Goal: Information Seeking & Learning: Learn about a topic

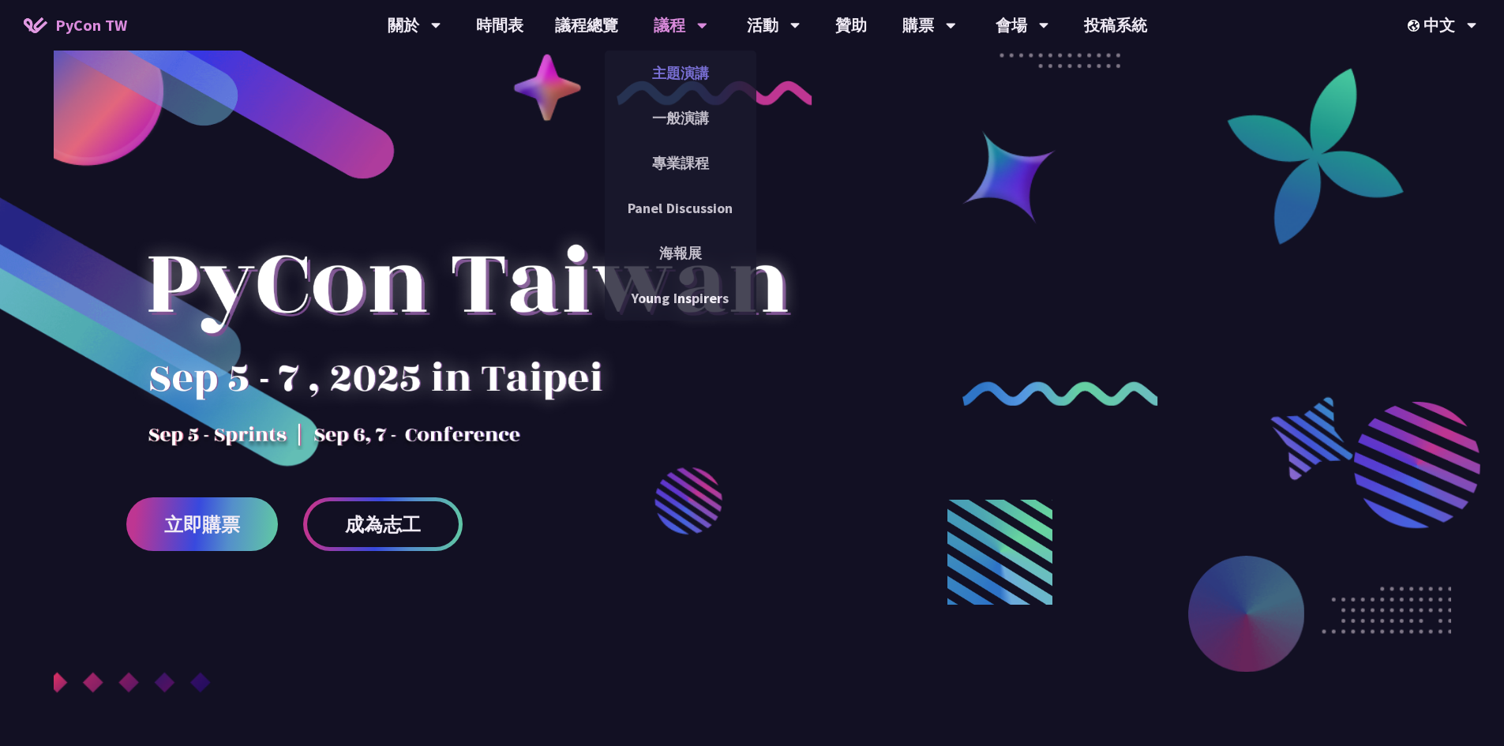
click at [678, 67] on link "主題演講" at bounding box center [681, 72] width 152 height 37
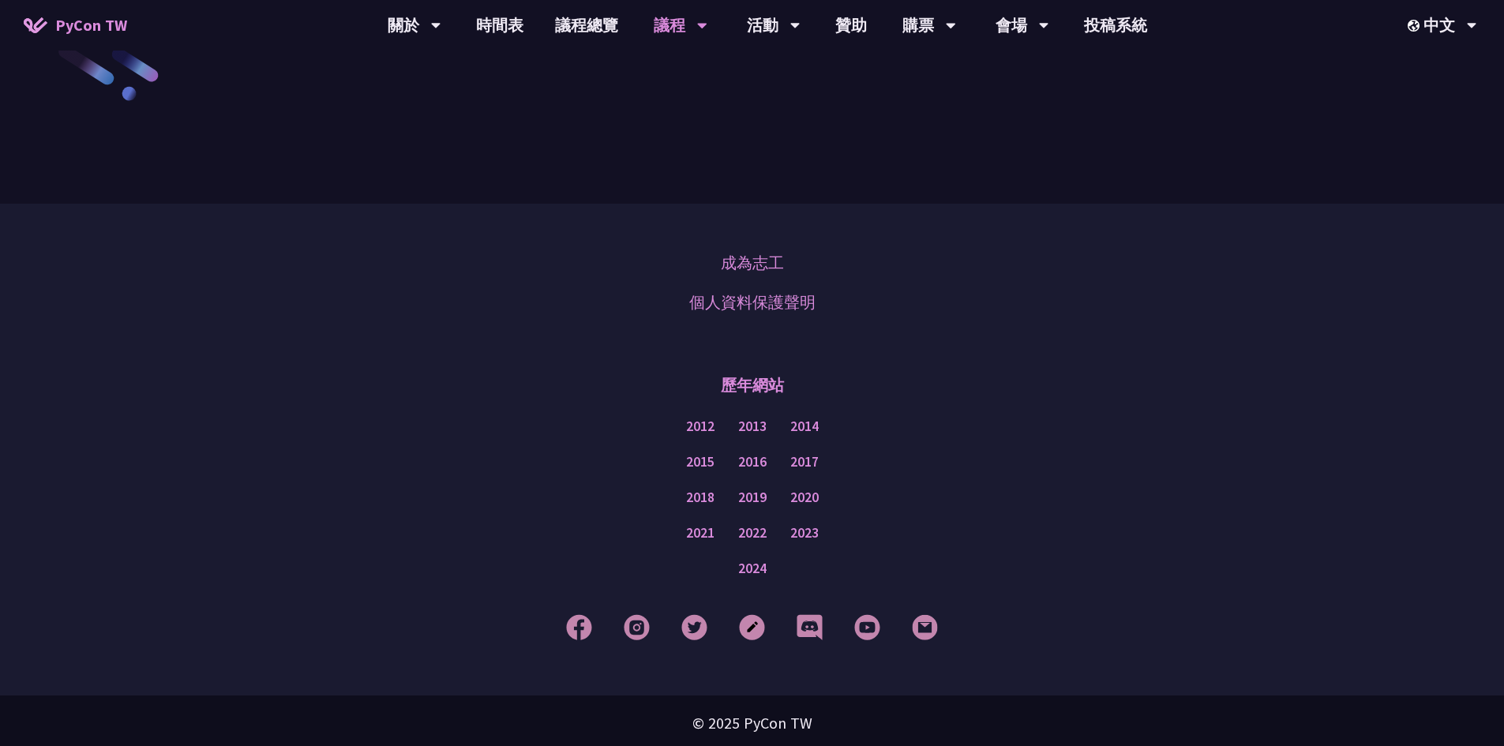
scroll to position [2368, 0]
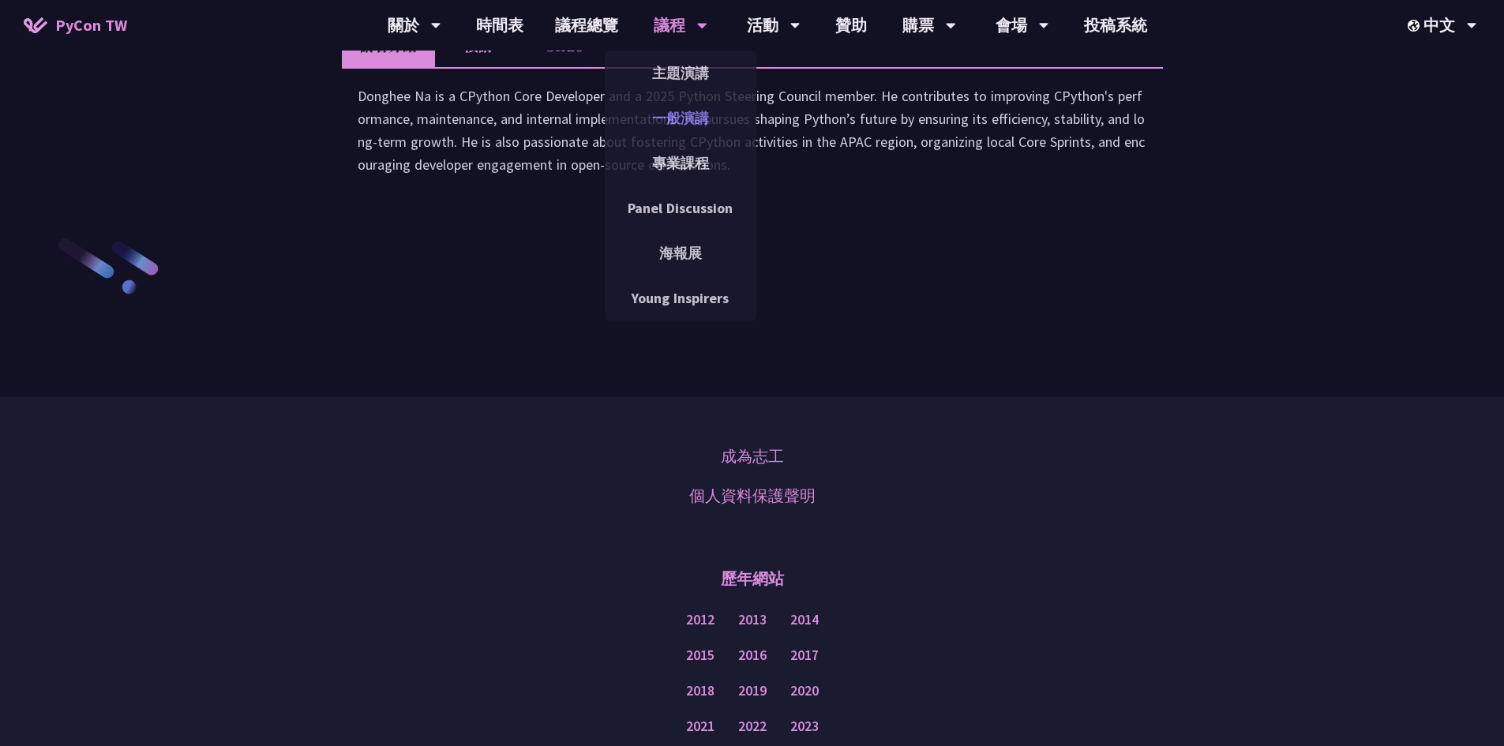
click at [693, 126] on link "一般演講" at bounding box center [681, 117] width 152 height 37
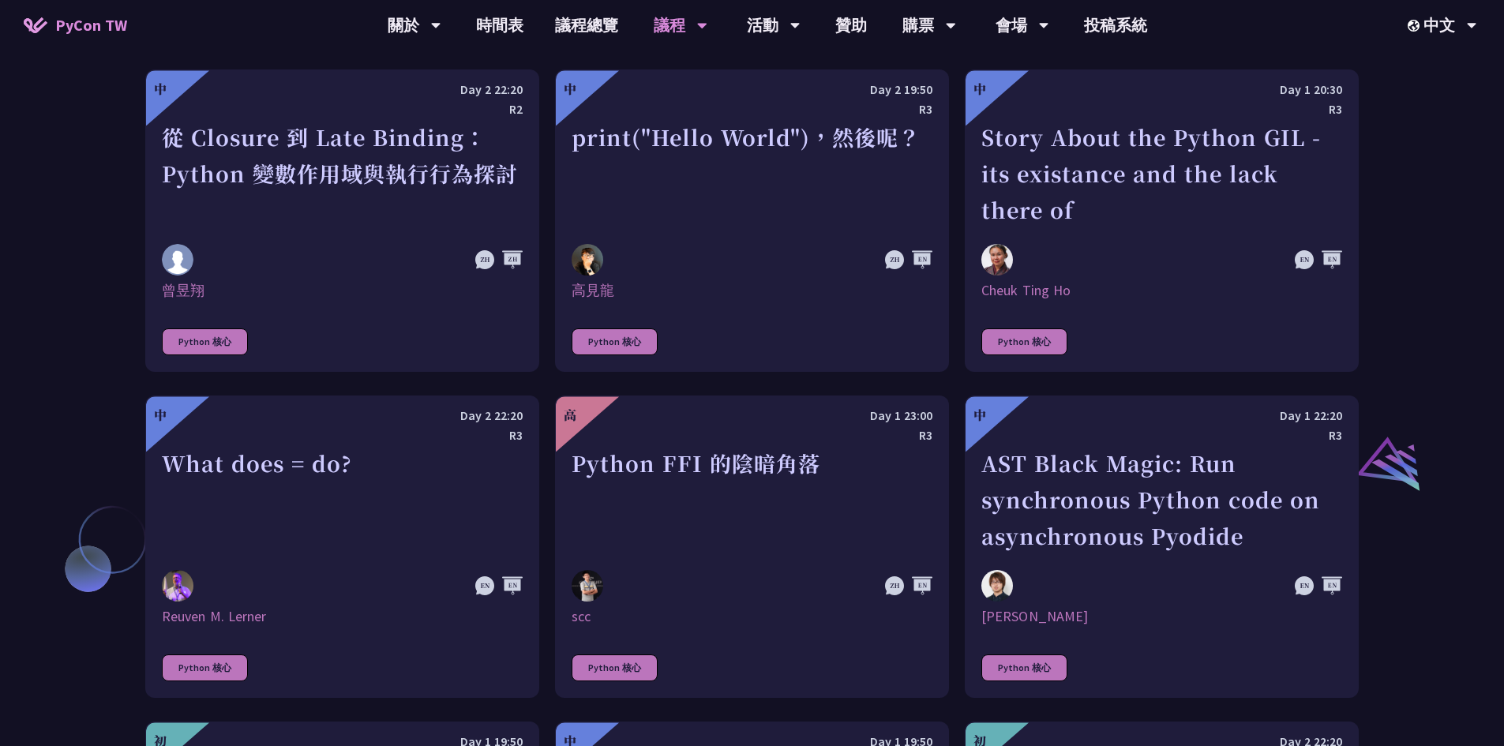
scroll to position [1500, 0]
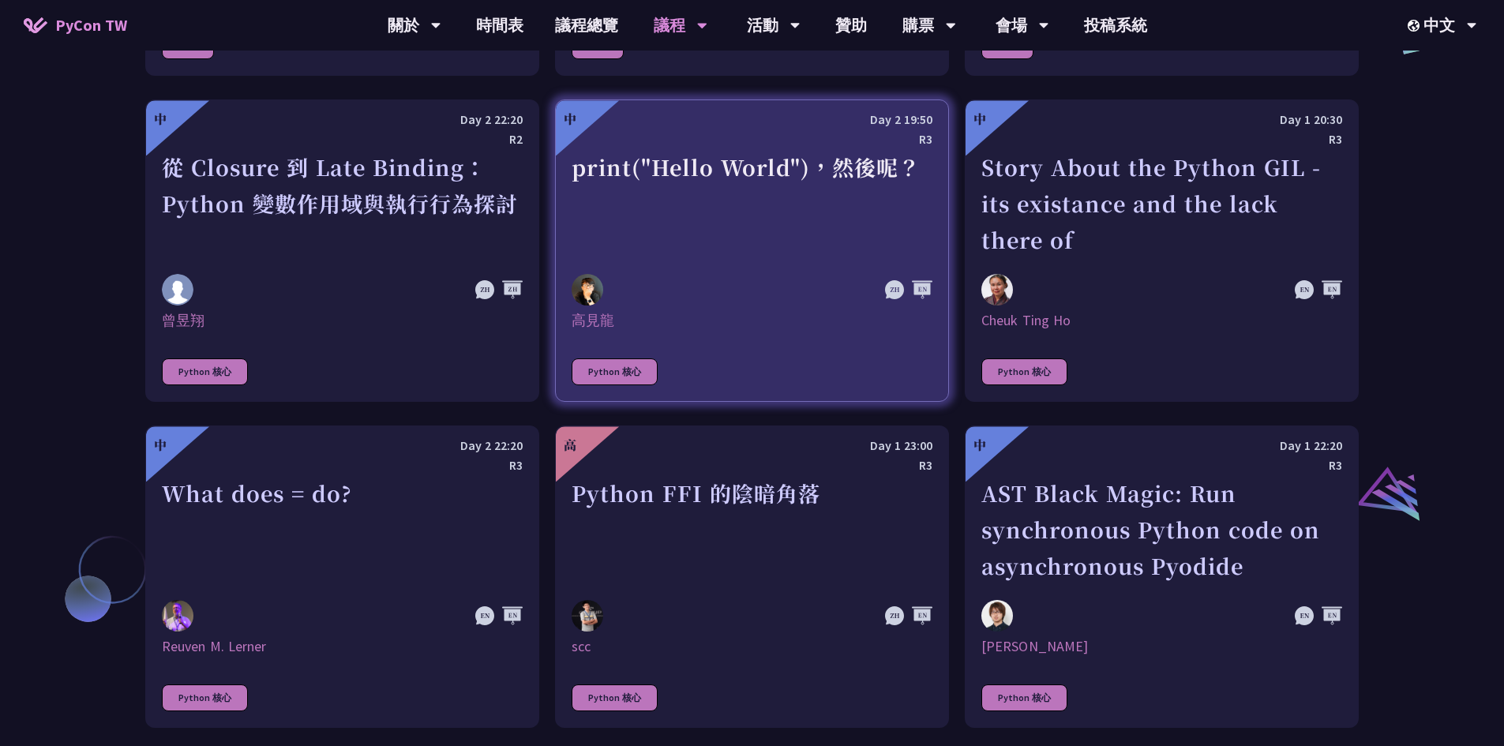
click at [658, 161] on div "print("Hello World")，然後呢？" at bounding box center [752, 203] width 361 height 109
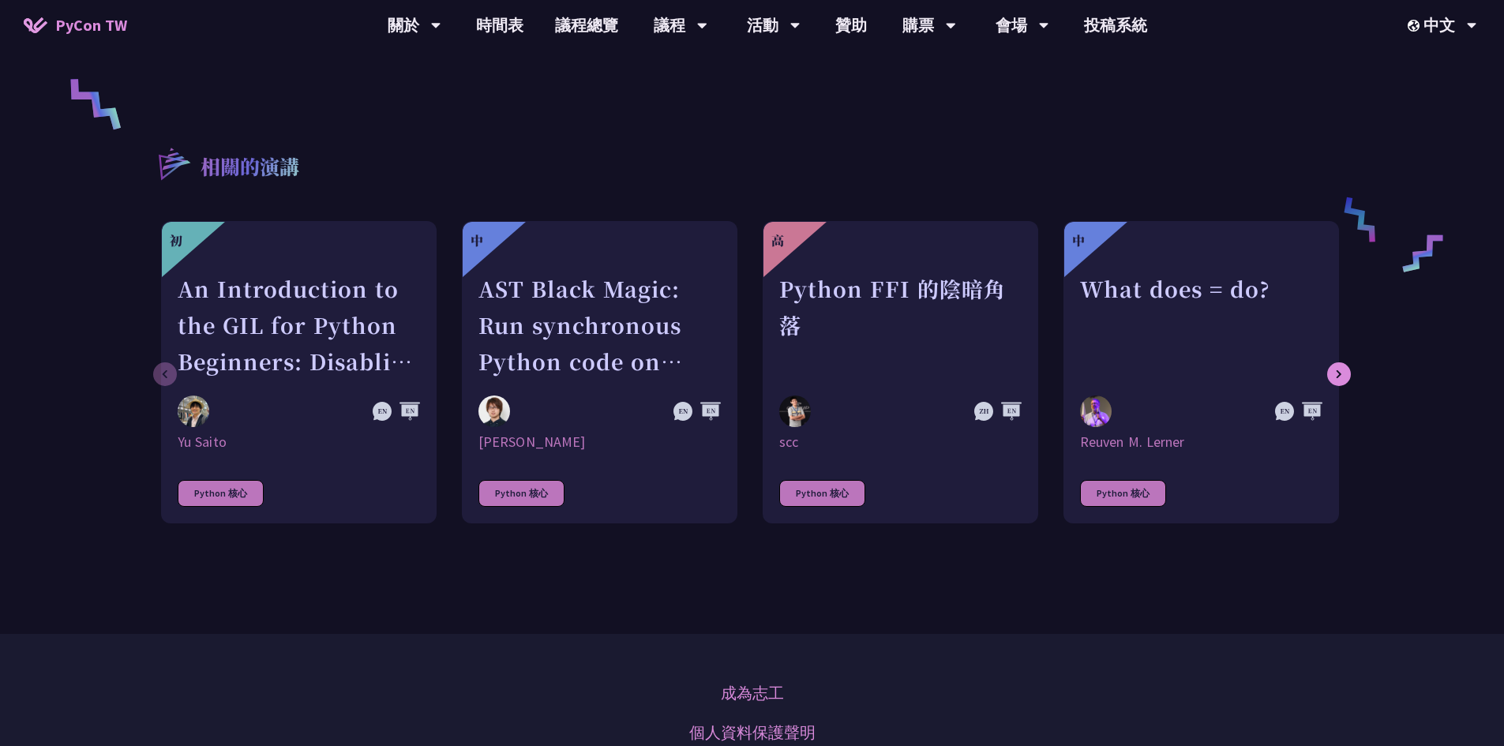
scroll to position [711, 0]
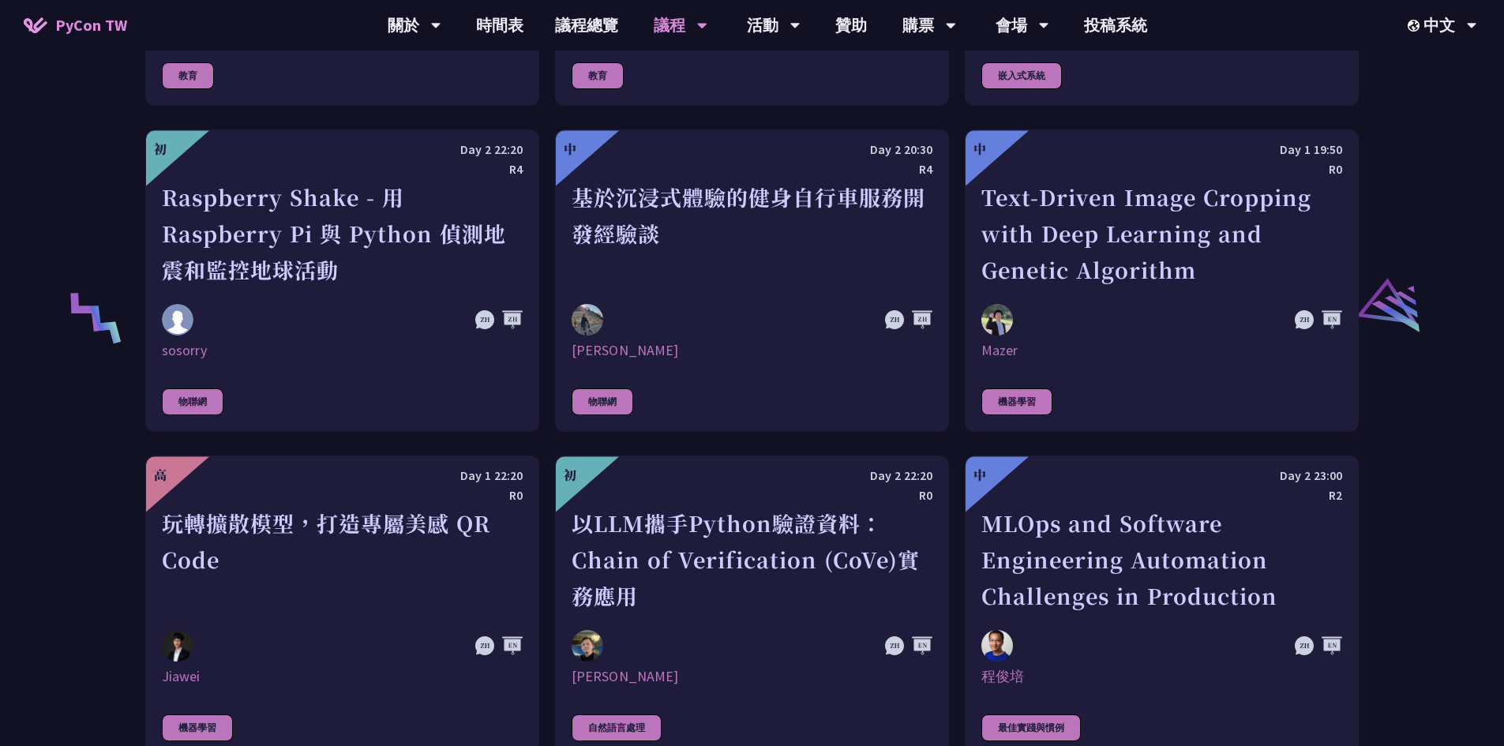
scroll to position [3024, 0]
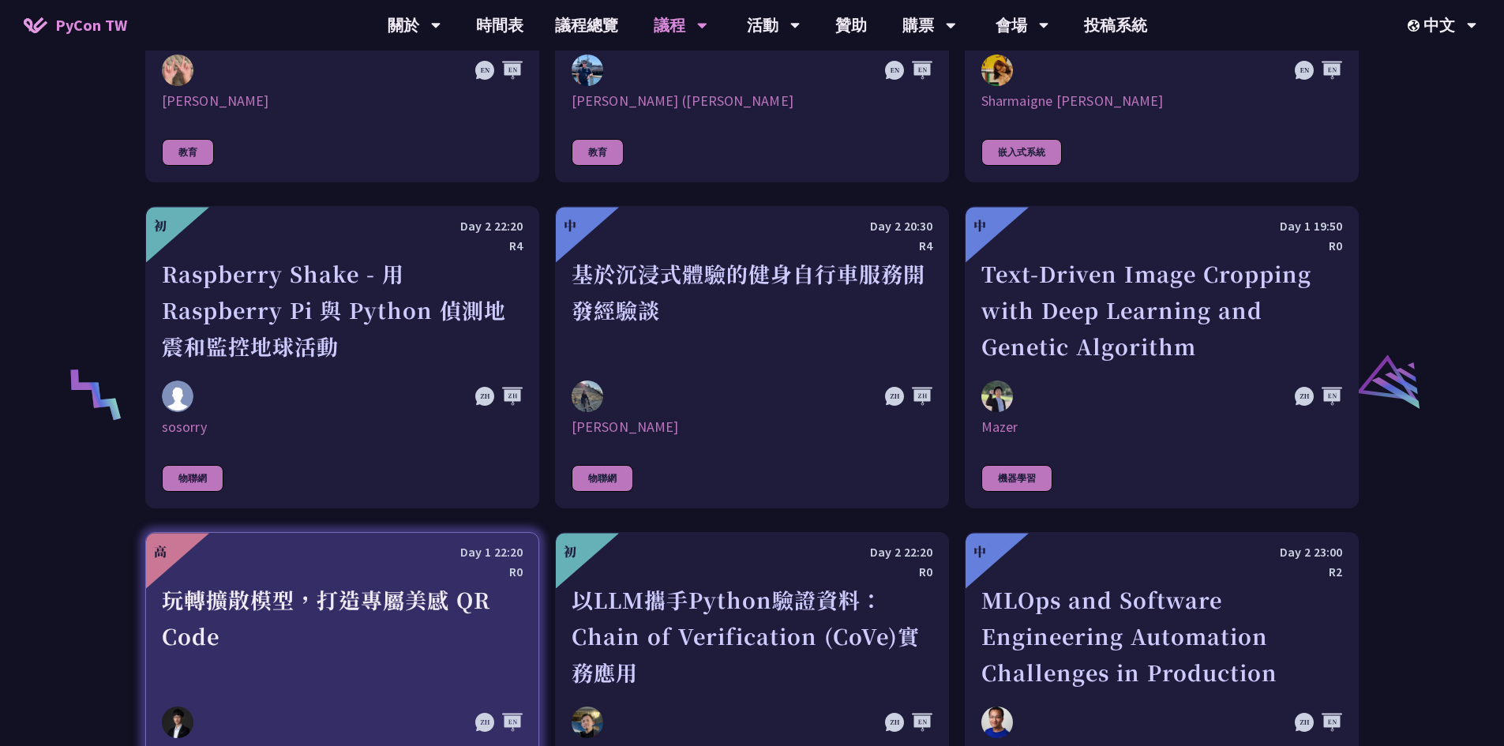
click at [304, 614] on div "玩轉擴散模型，打造專屬美感 QR Code" at bounding box center [342, 636] width 361 height 109
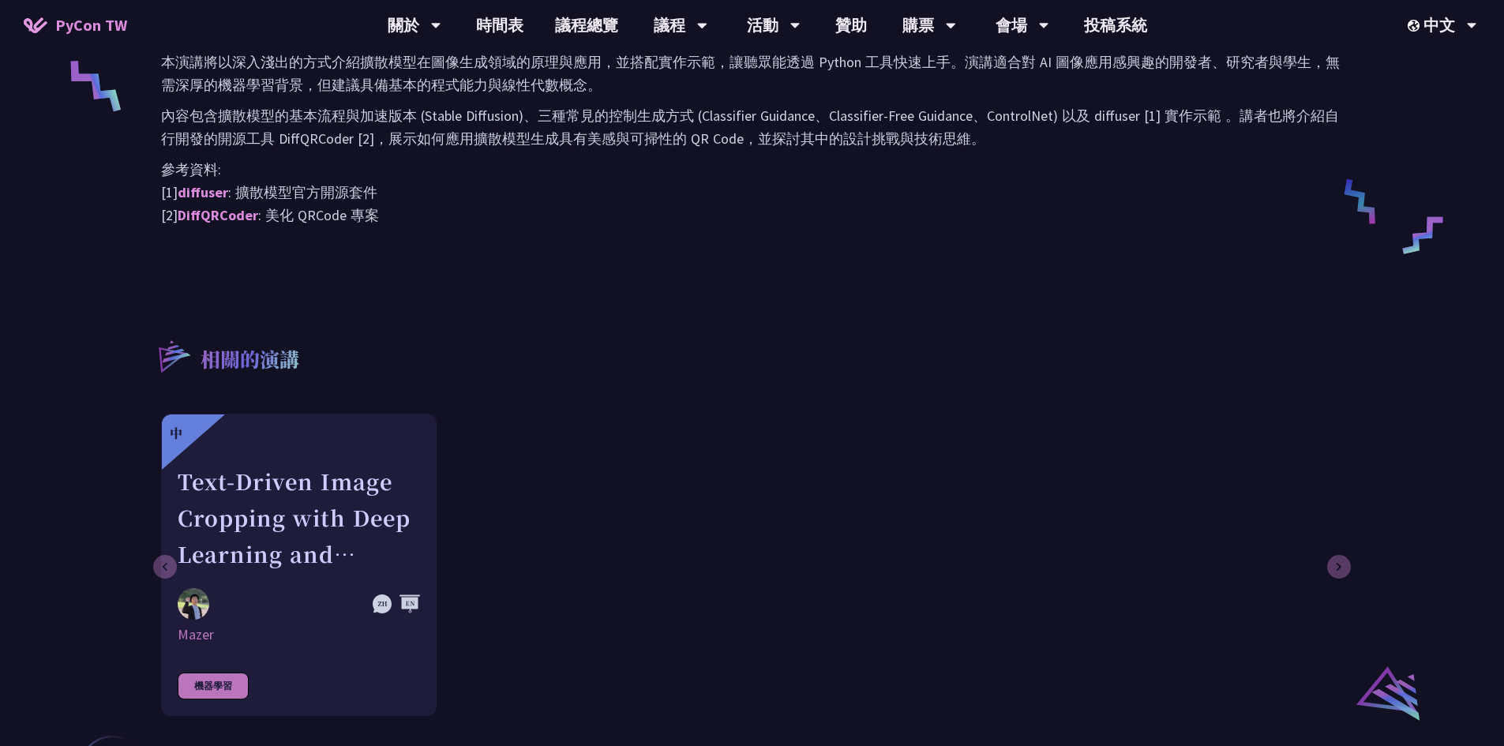
scroll to position [474, 0]
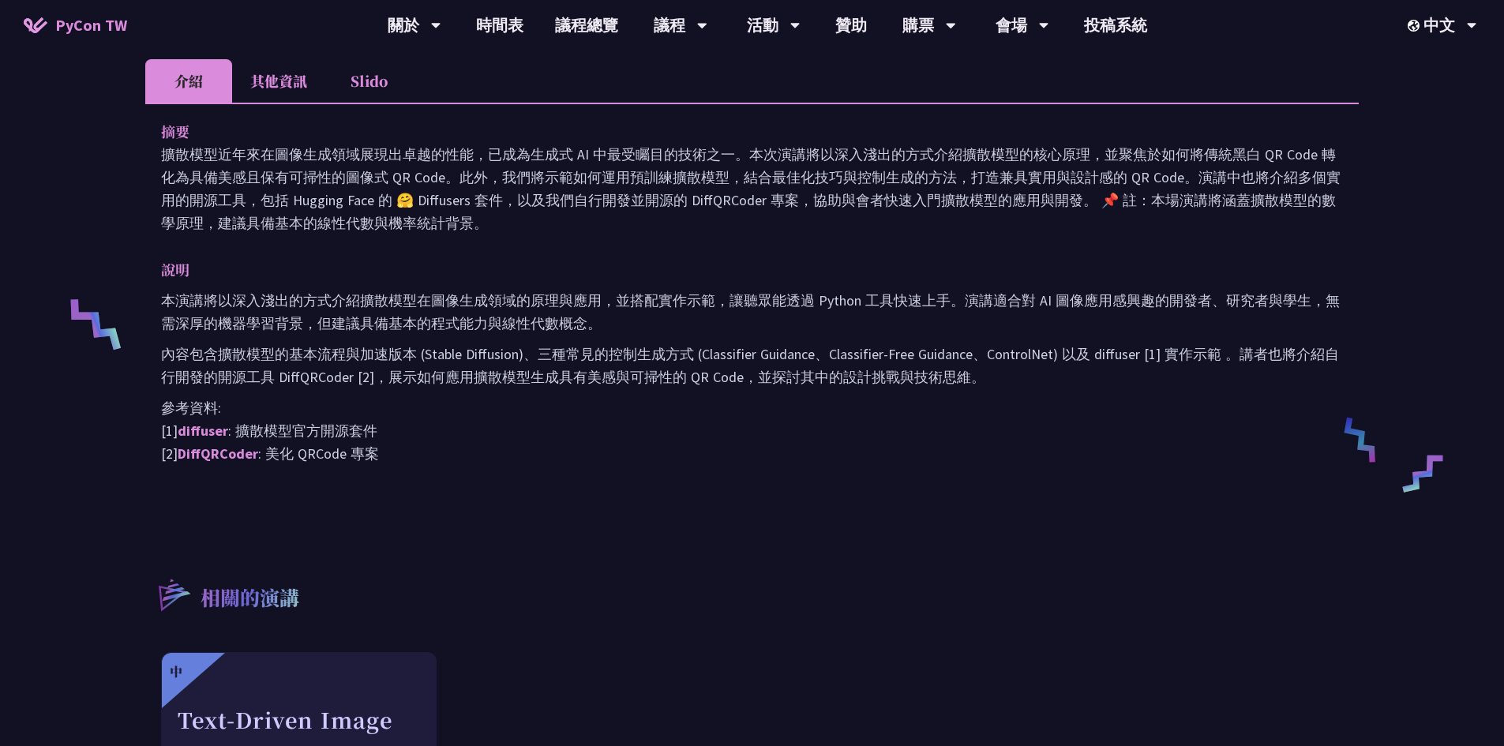
click at [292, 66] on li "其他資訊" at bounding box center [278, 80] width 93 height 43
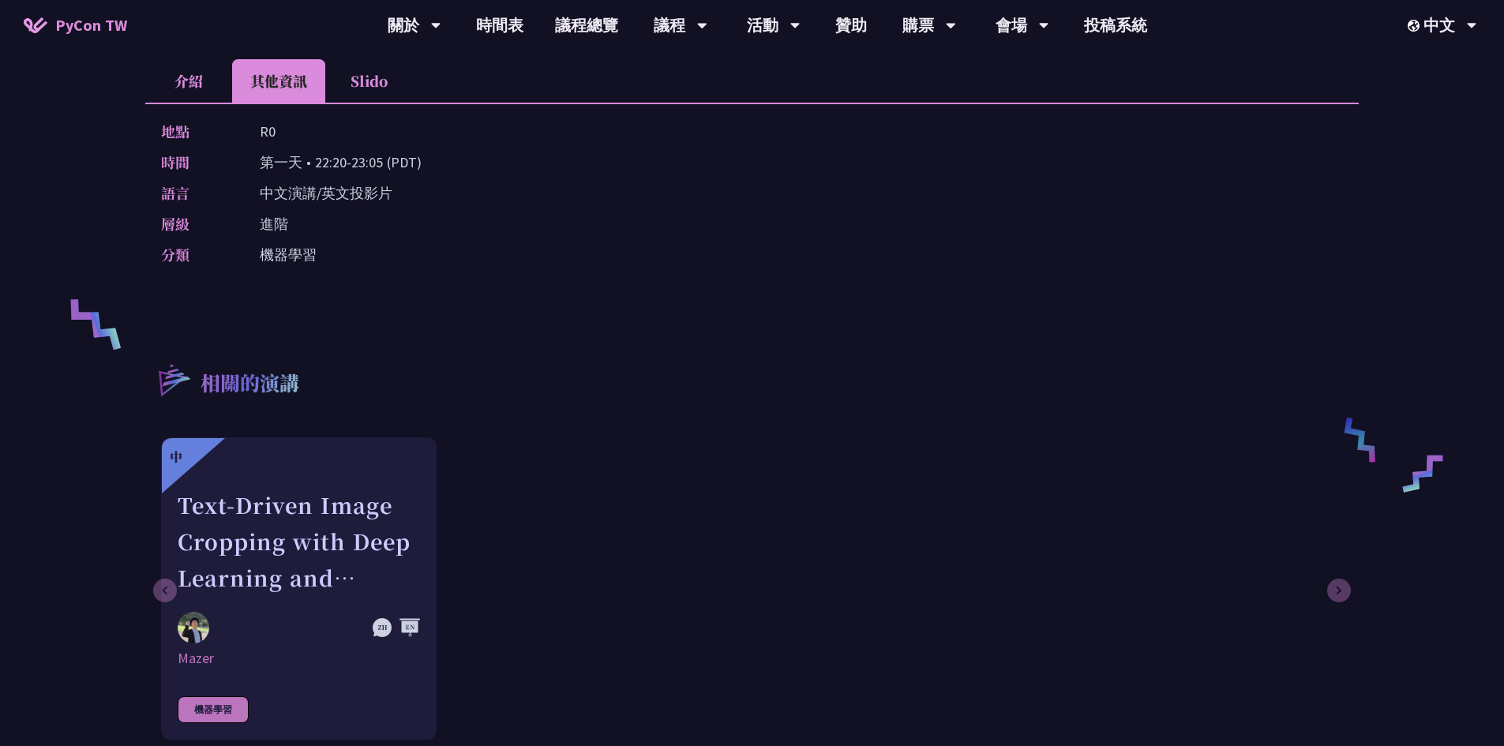
click at [369, 73] on li "Slido" at bounding box center [368, 80] width 87 height 43
